Goal: Task Accomplishment & Management: Manage account settings

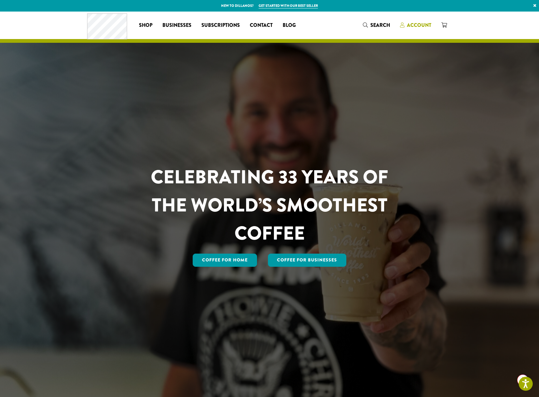
click at [425, 23] on span "Account" at bounding box center [419, 25] width 24 height 7
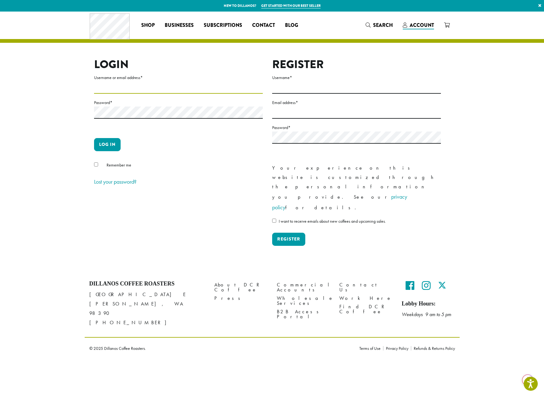
click at [139, 86] on input "Username or email address *" at bounding box center [178, 87] width 169 height 12
type input "**********"
click at [94, 138] on button "Log in" at bounding box center [107, 144] width 27 height 13
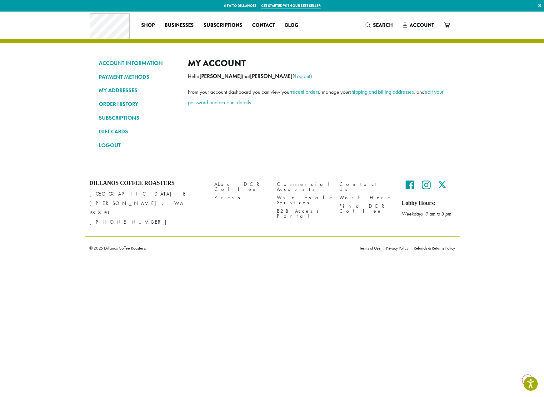
click at [121, 123] on ul "ACCOUNT INFORMATION PAYMENT METHODS MY ADDRESSES ORDER HISTORY SUBSCRIPTIONS GI…" at bounding box center [139, 104] width 80 height 93
click at [121, 117] on link "SUBSCRIPTIONS" at bounding box center [139, 117] width 80 height 11
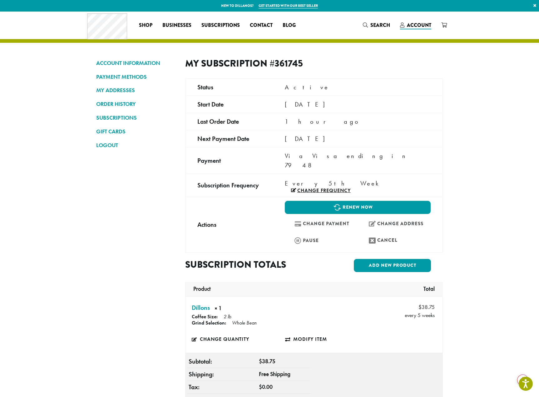
click at [342, 188] on link "Change frequency" at bounding box center [321, 190] width 60 height 5
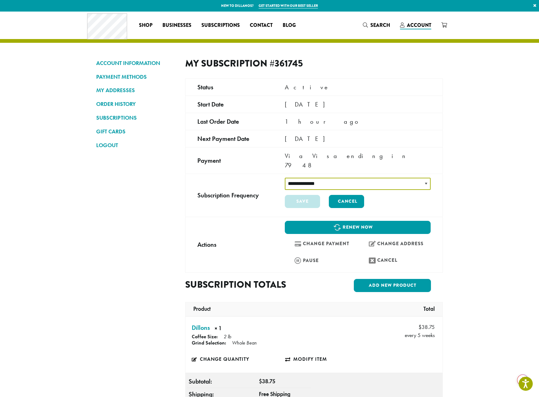
click at [333, 178] on select "**********" at bounding box center [358, 184] width 146 height 12
click at [383, 254] on link "Cancel" at bounding box center [395, 260] width 72 height 13
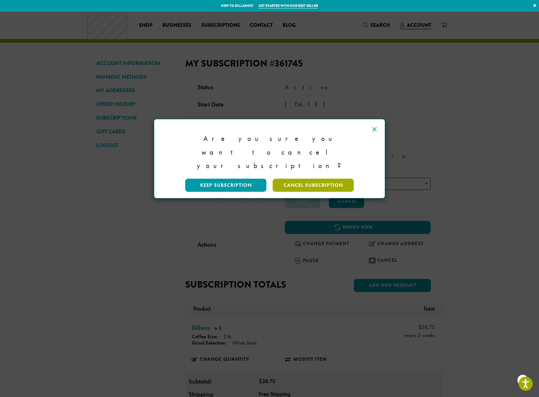
click at [308, 179] on link "Cancel Subscription" at bounding box center [313, 185] width 81 height 13
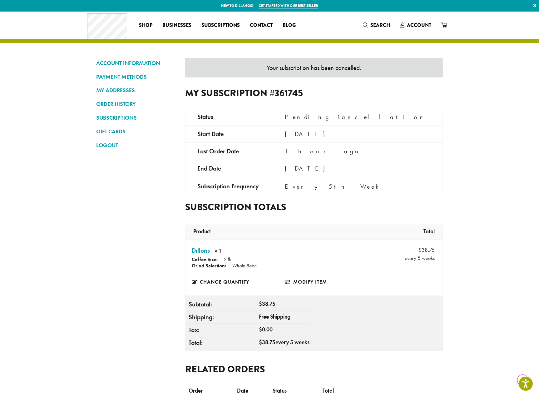
click at [296, 280] on link "Modify item" at bounding box center [331, 282] width 93 height 14
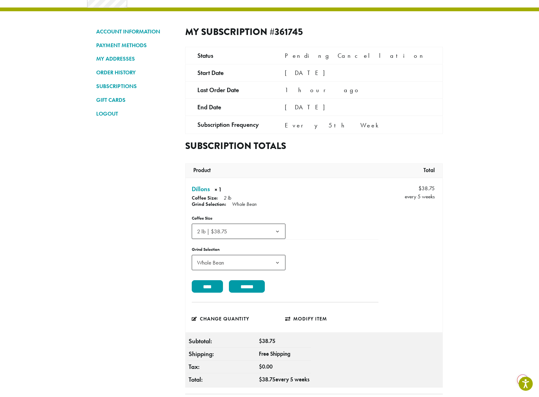
scroll to position [53, 0]
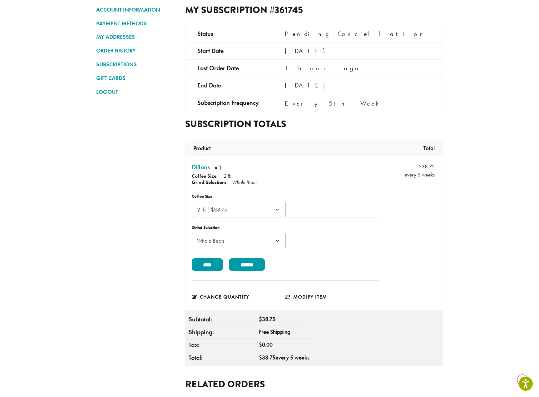
click at [207, 237] on span "Whole Bean" at bounding box center [213, 240] width 36 height 12
click at [175, 248] on nav "ACCOUNT INFORMATION PAYMENT METHODS MY ADDRESSES ORDER HISTORY SUBSCRIPTIONS GI…" at bounding box center [136, 252] width 80 height 497
click at [225, 212] on span "2 lb | $38.75" at bounding box center [214, 209] width 39 height 12
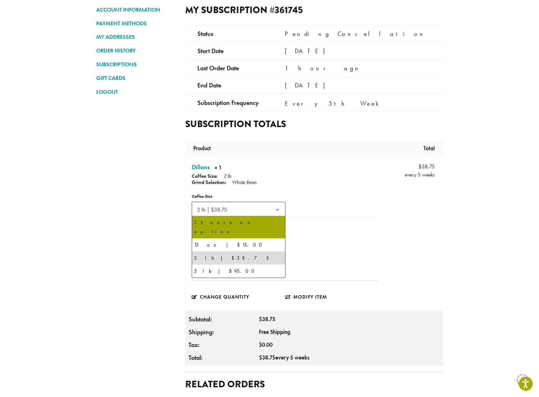
click at [140, 227] on nav "ACCOUNT INFORMATION PAYMENT METHODS MY ADDRESSES ORDER HISTORY SUBSCRIPTIONS GI…" at bounding box center [136, 252] width 80 height 497
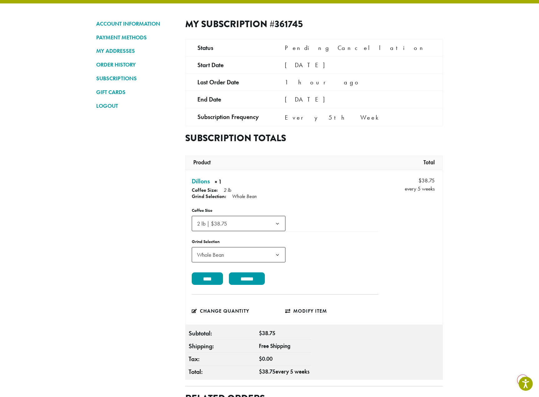
scroll to position [0, 0]
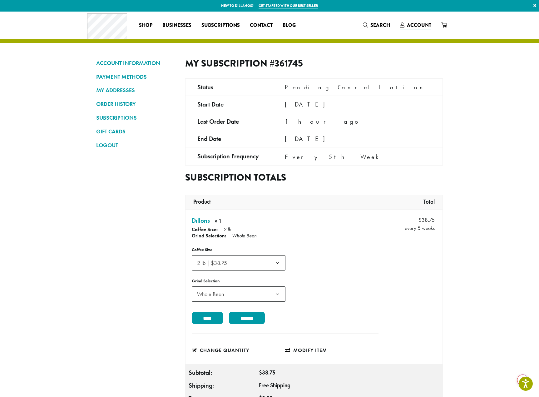
click at [122, 120] on link "SUBSCRIPTIONS" at bounding box center [136, 117] width 80 height 11
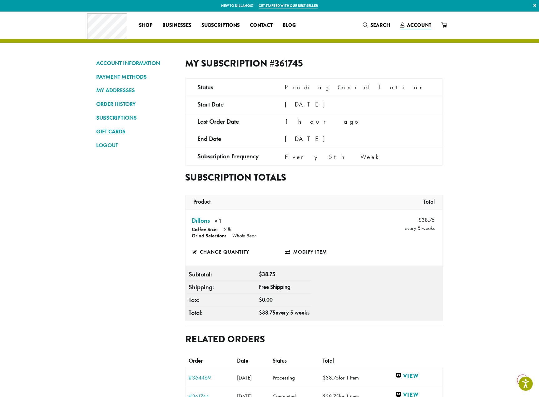
click at [213, 249] on link "Change quantity" at bounding box center [238, 252] width 93 height 14
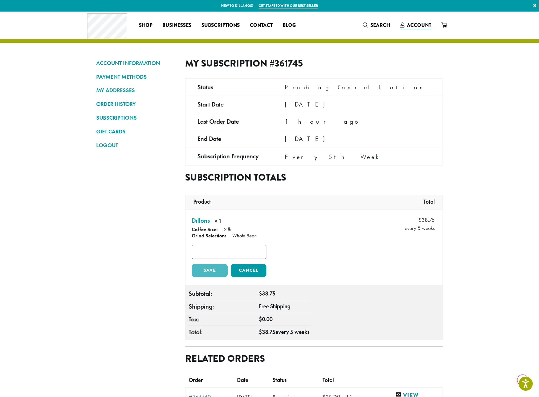
click at [263, 254] on input "*" at bounding box center [229, 252] width 75 height 14
click at [262, 254] on input "*" at bounding box center [229, 252] width 75 height 14
click at [254, 266] on link "Cancel" at bounding box center [249, 270] width 36 height 13
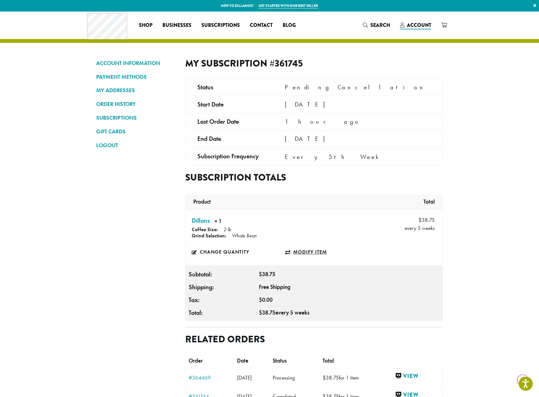
click at [306, 254] on link "Modify item" at bounding box center [331, 252] width 93 height 14
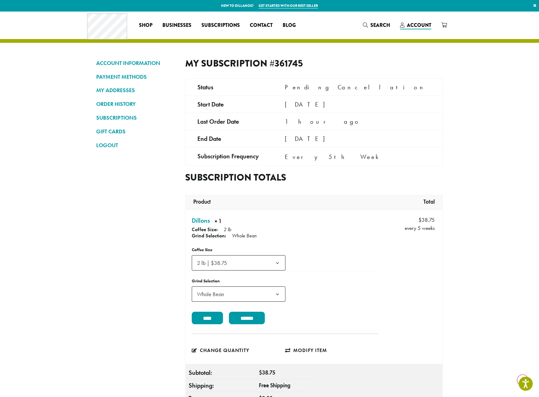
scroll to position [205, 0]
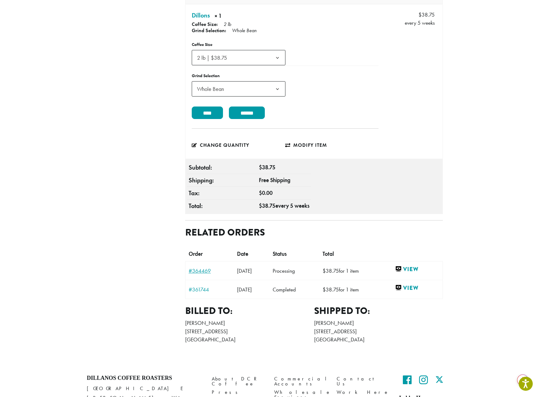
click at [202, 271] on link "#364469" at bounding box center [210, 271] width 42 height 6
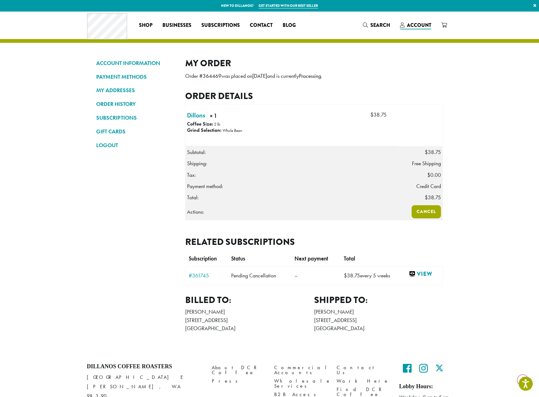
click at [422, 215] on link "Cancel" at bounding box center [426, 211] width 29 height 13
